Goal: Information Seeking & Learning: Learn about a topic

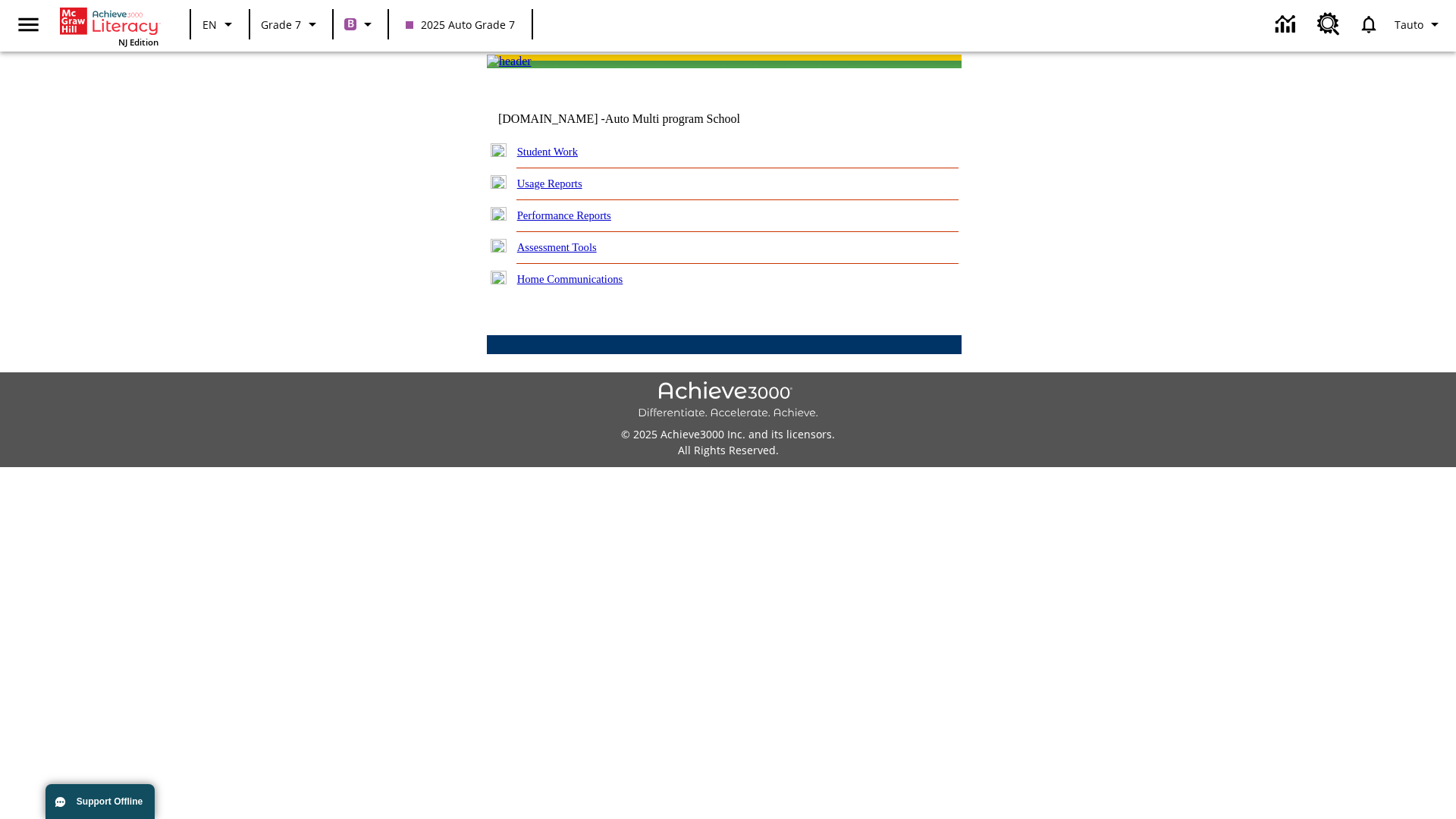
click at [580, 222] on link "Performance Reports" at bounding box center [564, 215] width 94 height 12
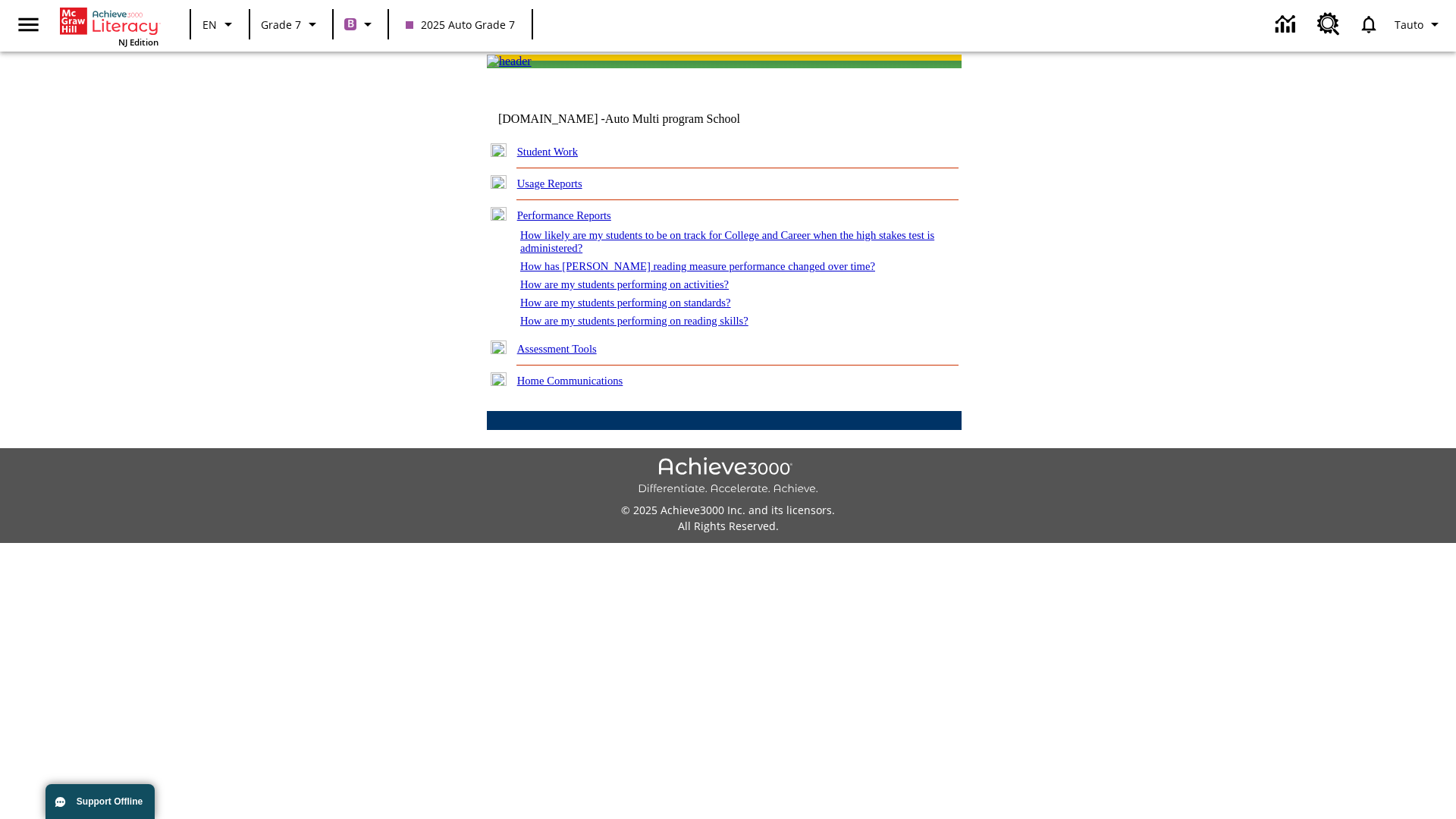
click at [689, 272] on link "How has [PERSON_NAME] reading measure performance changed over time?" at bounding box center [698, 266] width 355 height 12
